Goal: Check status: Check status

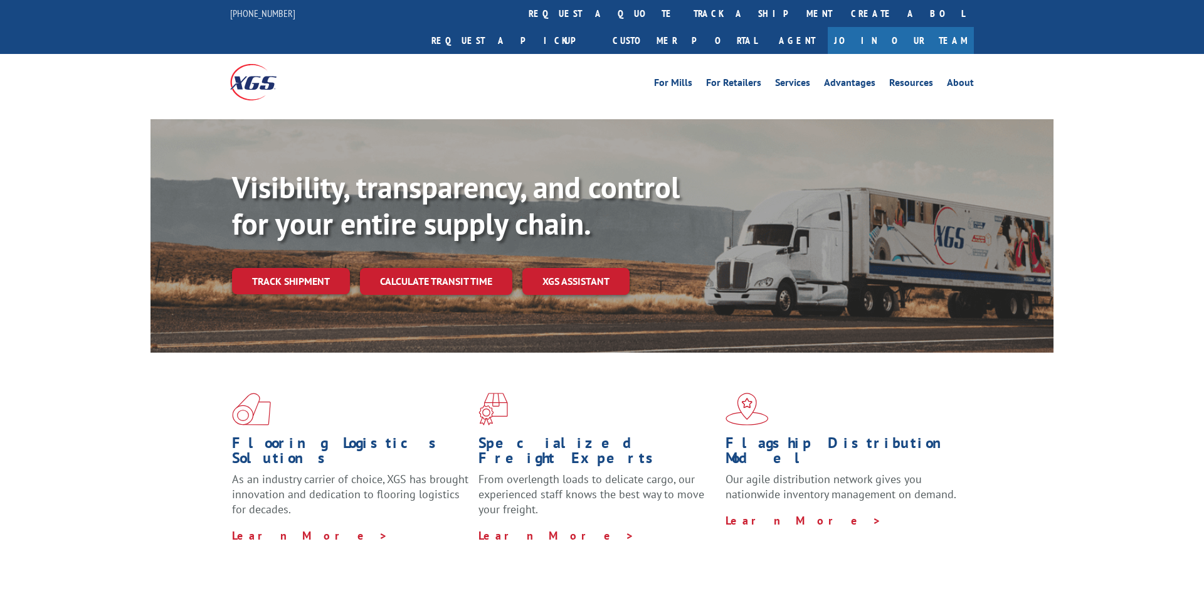
click at [307, 268] on link "Track shipment" at bounding box center [291, 281] width 118 height 26
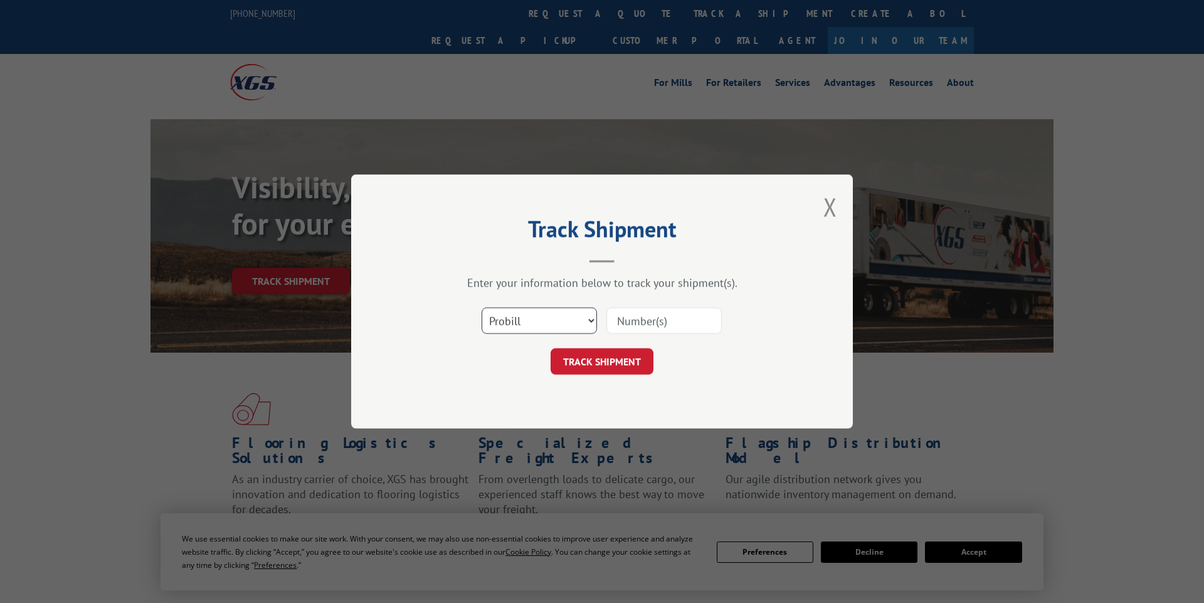
click at [574, 328] on select "Select category... Probill BOL PO" at bounding box center [539, 320] width 115 height 26
select select "bol"
click at [482, 307] on select "Select category... Probill BOL PO" at bounding box center [539, 320] width 115 height 26
click at [622, 324] on input at bounding box center [663, 320] width 115 height 26
paste input "702998415"
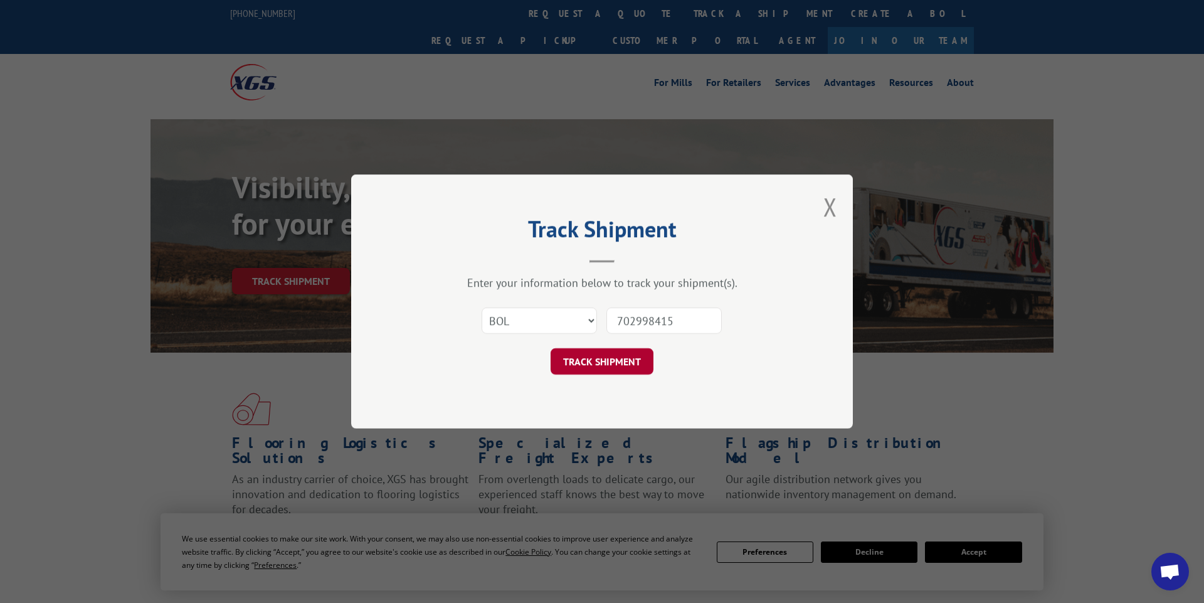
type input "702998415"
click at [606, 353] on button "TRACK SHIPMENT" at bounding box center [601, 361] width 103 height 26
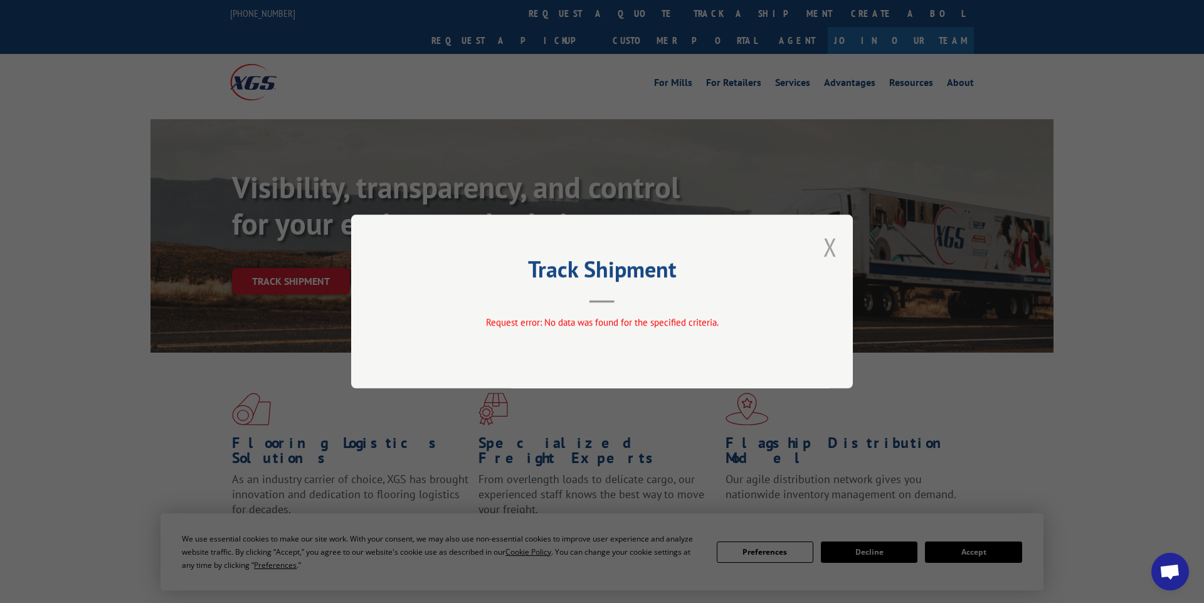
click at [824, 248] on button "Close modal" at bounding box center [830, 246] width 14 height 33
